Goal: Information Seeking & Learning: Learn about a topic

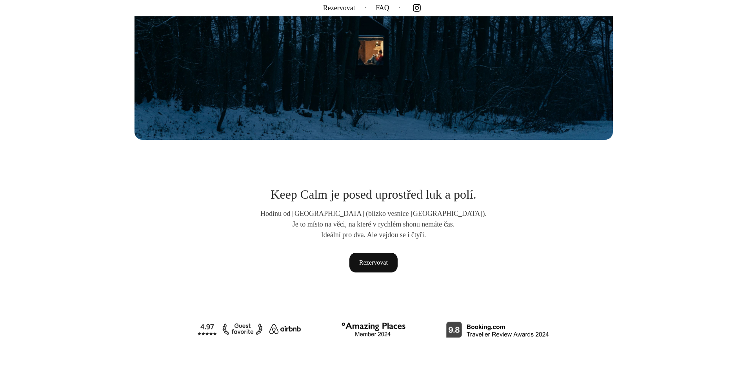
scroll to position [235, 0]
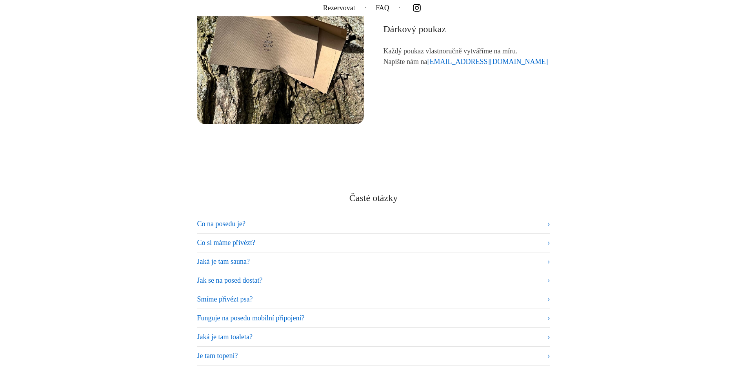
scroll to position [4705, 0]
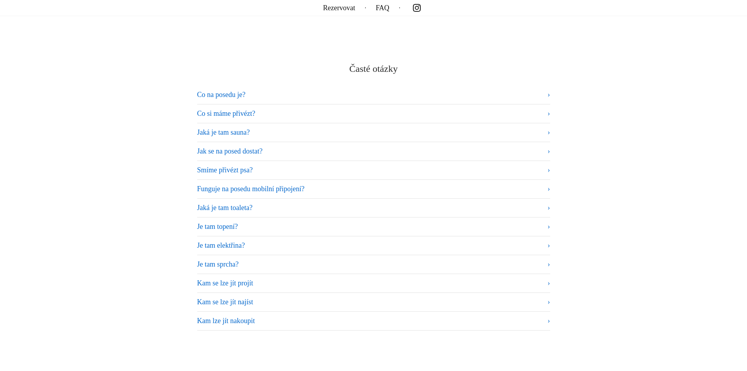
click at [275, 210] on summary "Jaká je tam toaleta?" at bounding box center [373, 207] width 353 height 11
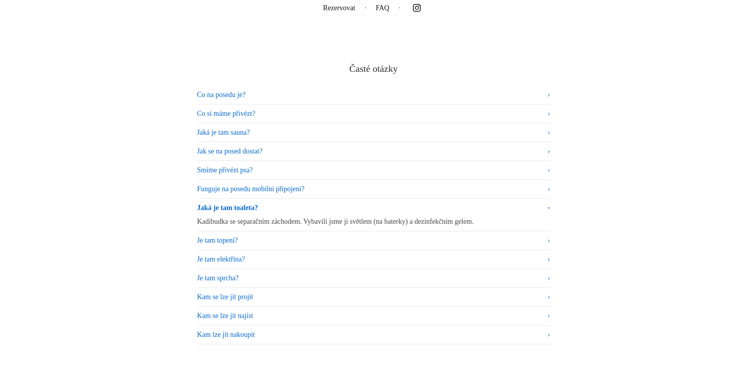
click at [296, 203] on summary "Jaká je tam toaleta?" at bounding box center [373, 209] width 353 height 14
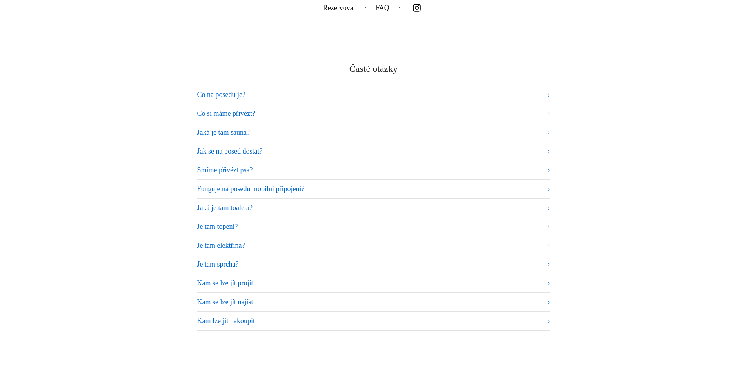
click at [269, 240] on summary "Je tam elektřina?" at bounding box center [373, 245] width 353 height 11
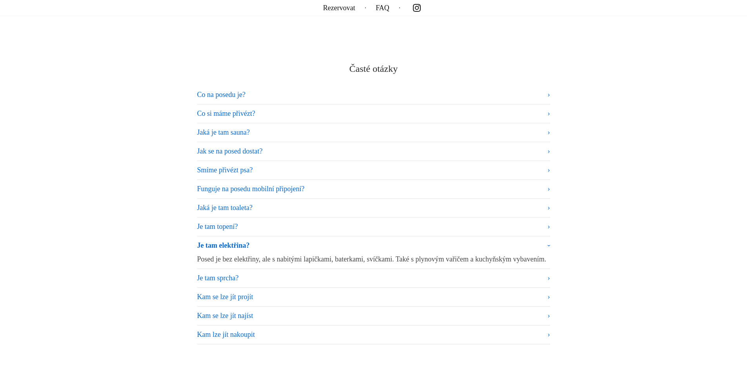
click at [274, 240] on summary "Je tam elektřina?" at bounding box center [373, 247] width 353 height 14
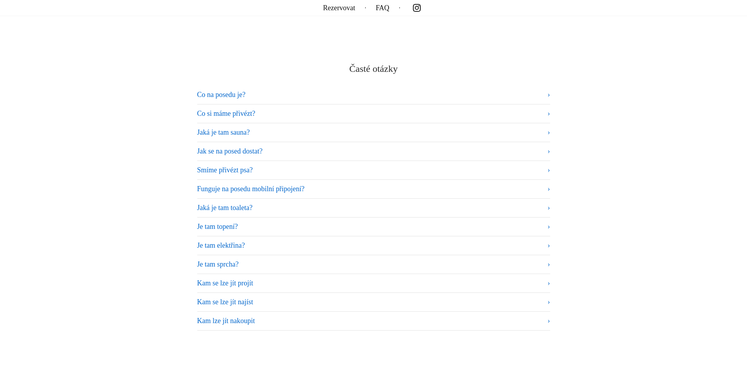
click at [271, 259] on summary "Je tam sprcha?" at bounding box center [373, 264] width 353 height 11
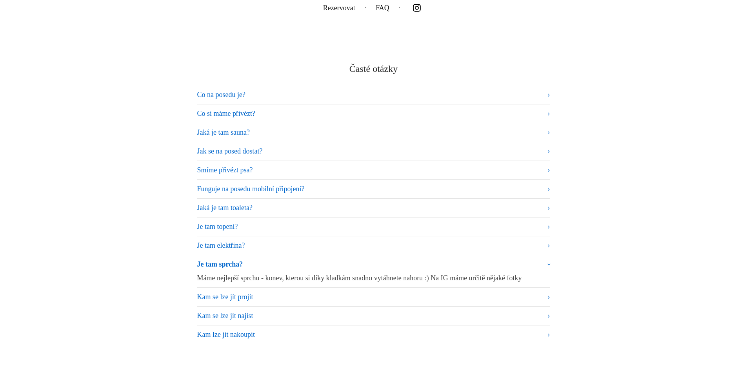
click at [274, 259] on summary "Je tam sprcha?" at bounding box center [373, 266] width 353 height 14
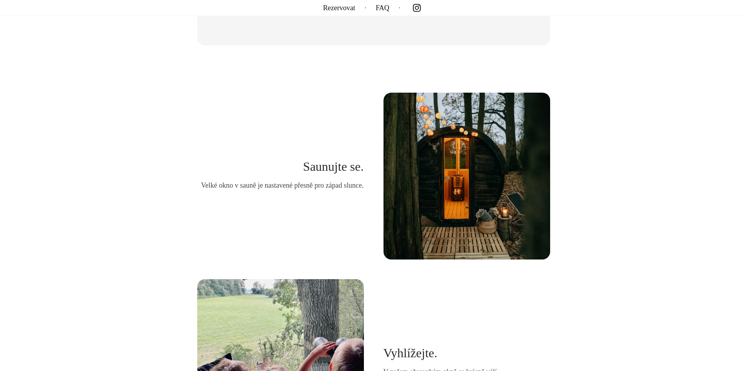
scroll to position [1768, 0]
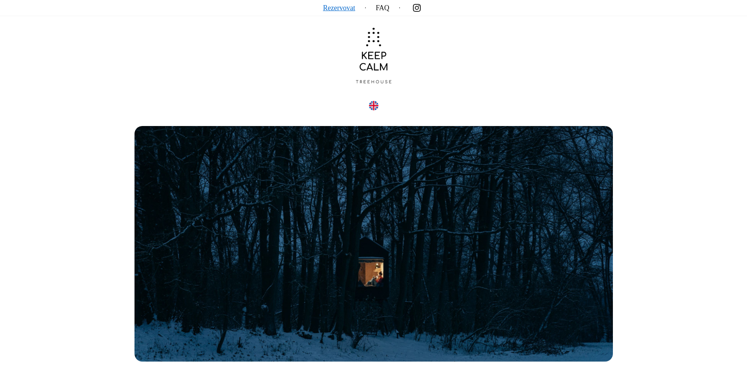
click at [352, 8] on link "Rezervovat" at bounding box center [339, 8] width 32 height 0
